Goal: Task Accomplishment & Management: Complete application form

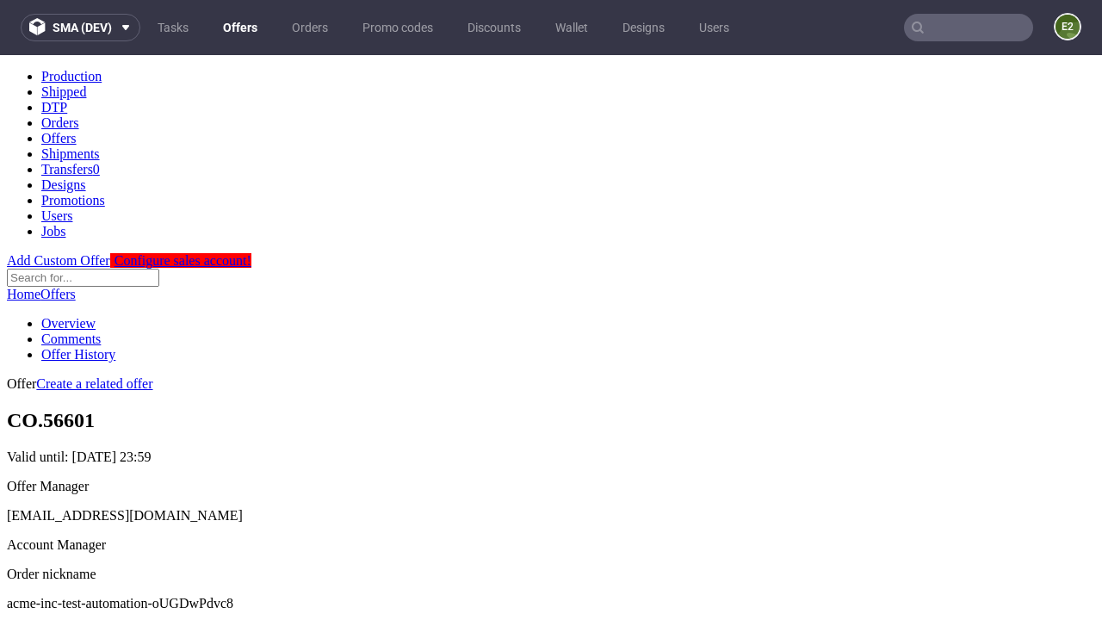
scroll to position [170, 0]
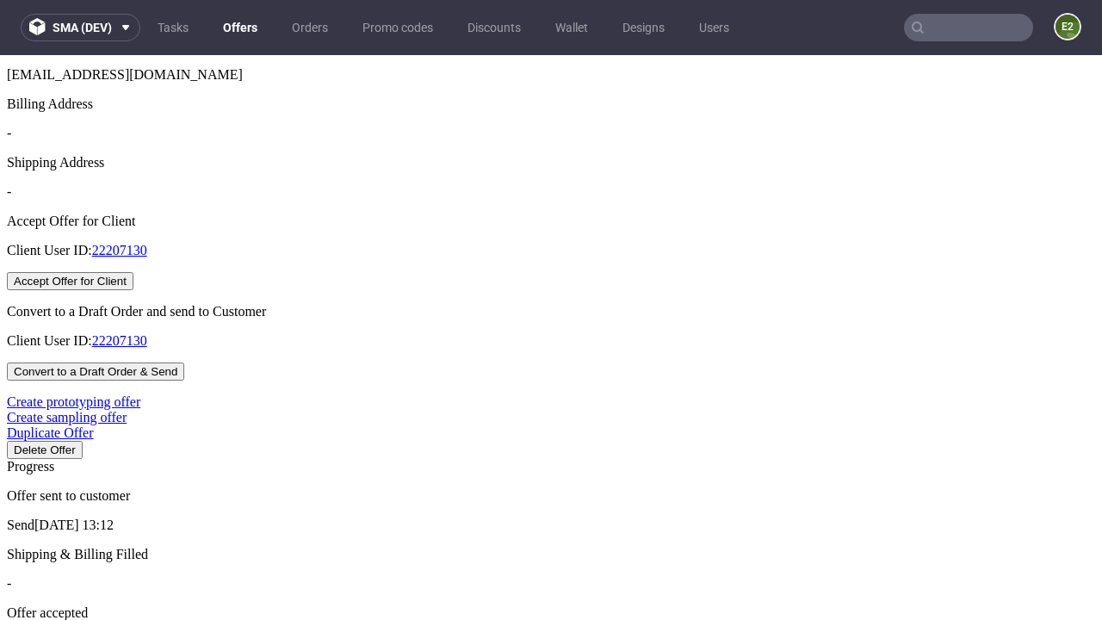
click at [133, 290] on button "Accept Offer for Client" at bounding box center [70, 281] width 127 height 18
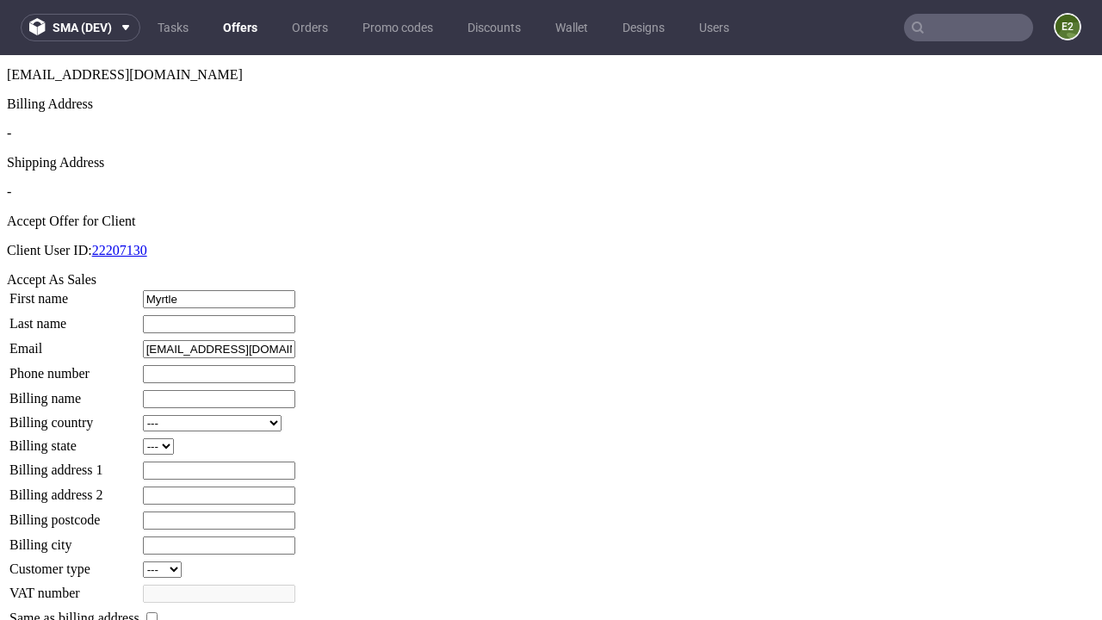
type input "Myrtle"
type input "Douglas"
type input "1509813888"
type input "Dessie42"
select select "13"
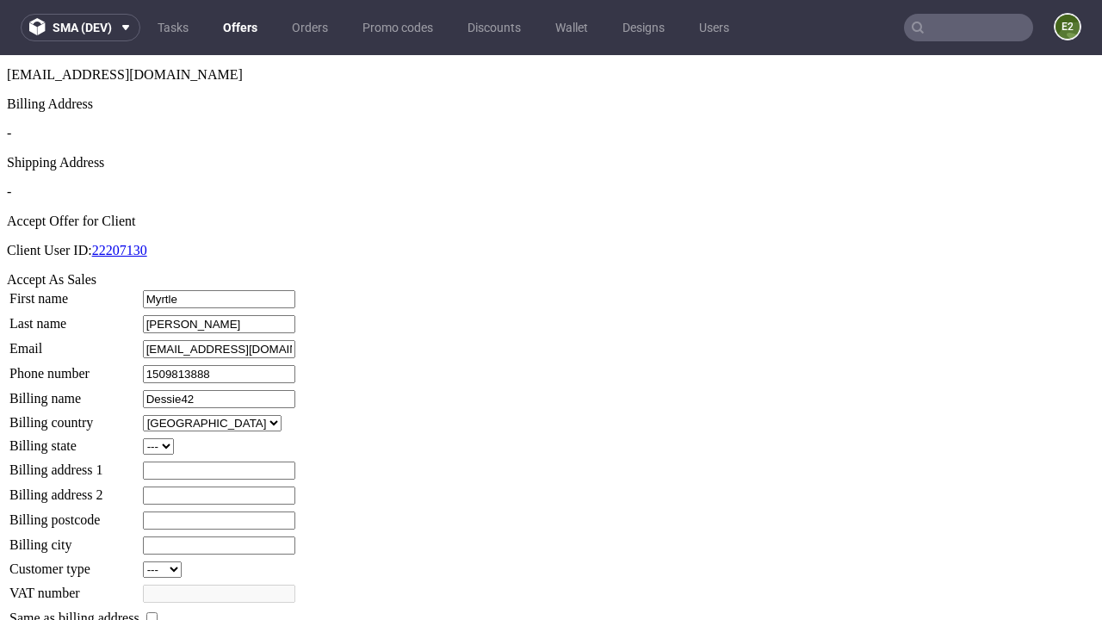
type input "Dessie42"
select select "132"
type input "84 Van Garth"
type input "LO86 7PK"
type input "High Turcotte"
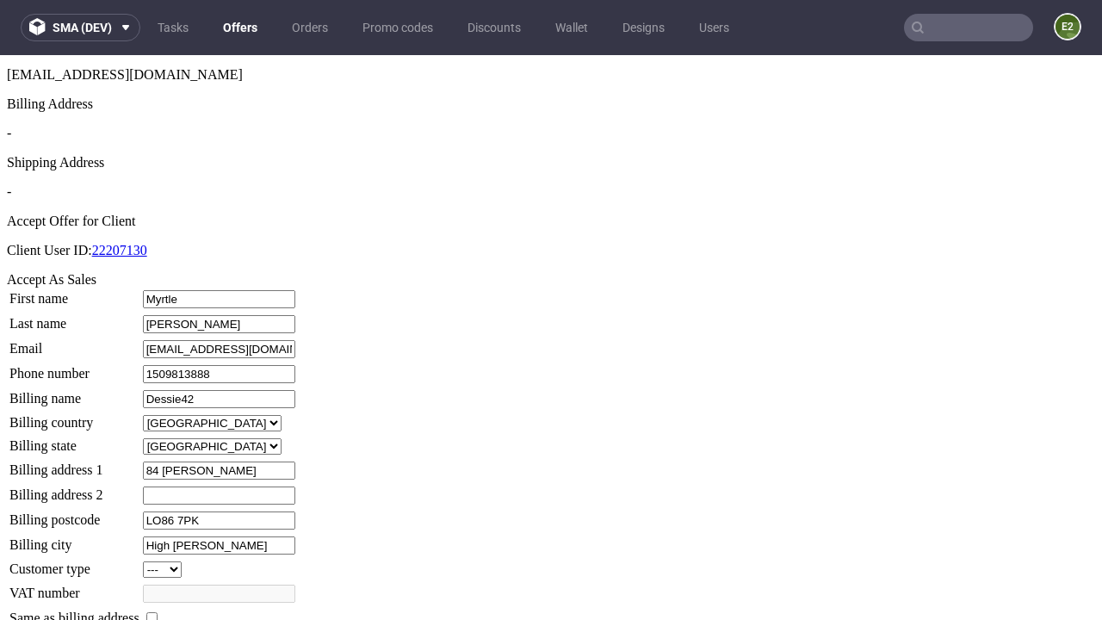
click at [158, 612] on input "checkbox" at bounding box center [151, 617] width 11 height 11
checkbox input "true"
type input "Dessie42"
select select "13"
type input "84 Van Garth"
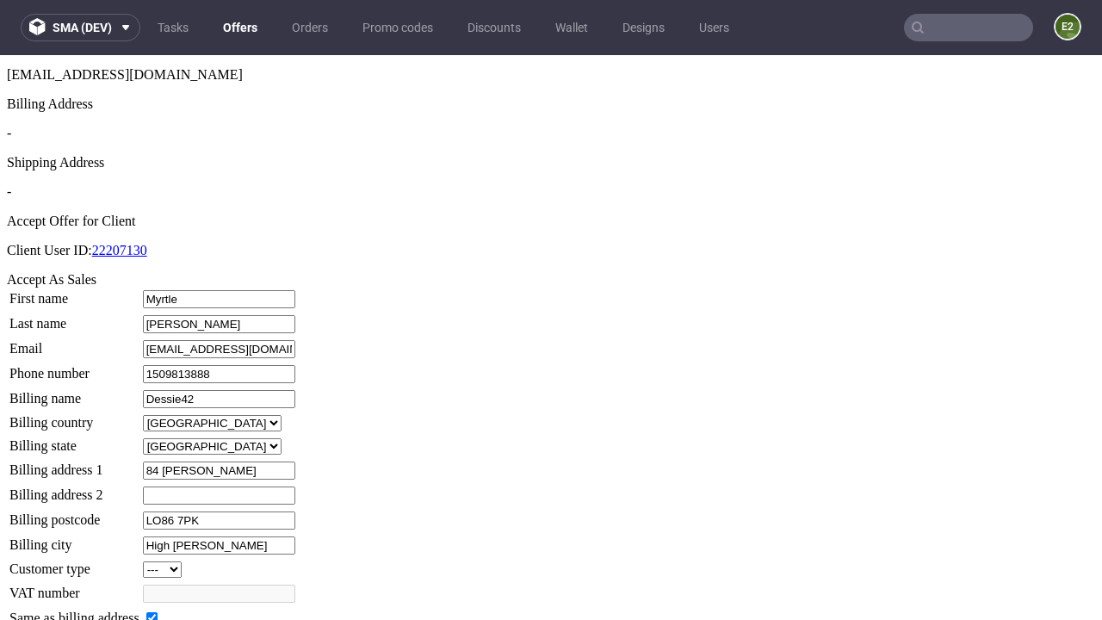
type input "LO86 7PK"
type input "High Turcotte"
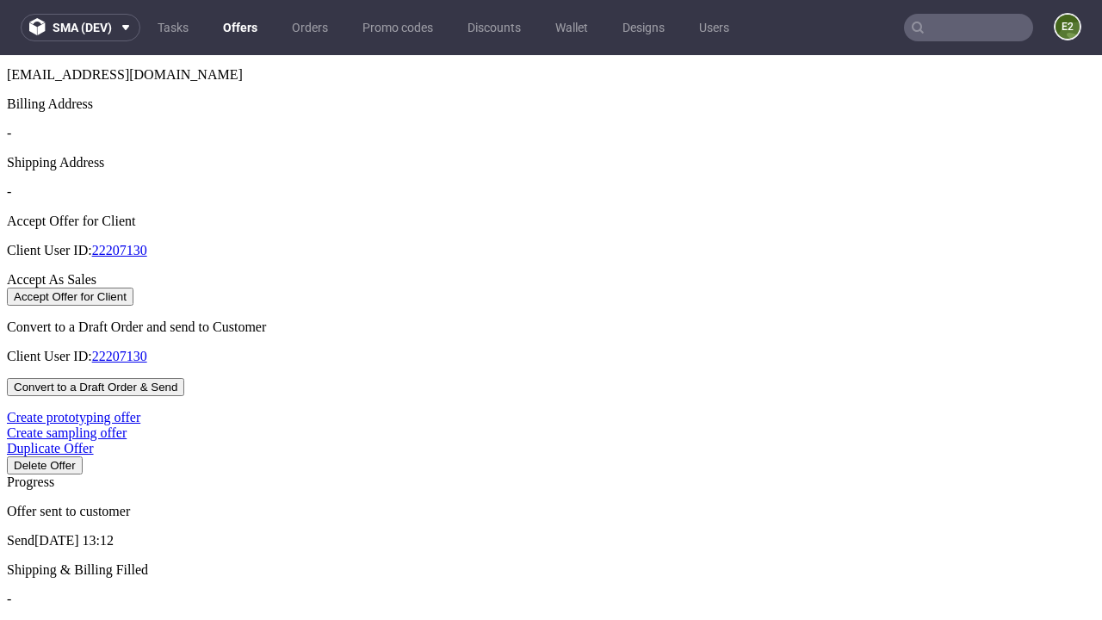
select select "13"
select select "132"
select select "13"
select select "132"
